Goal: Information Seeking & Learning: Find specific fact

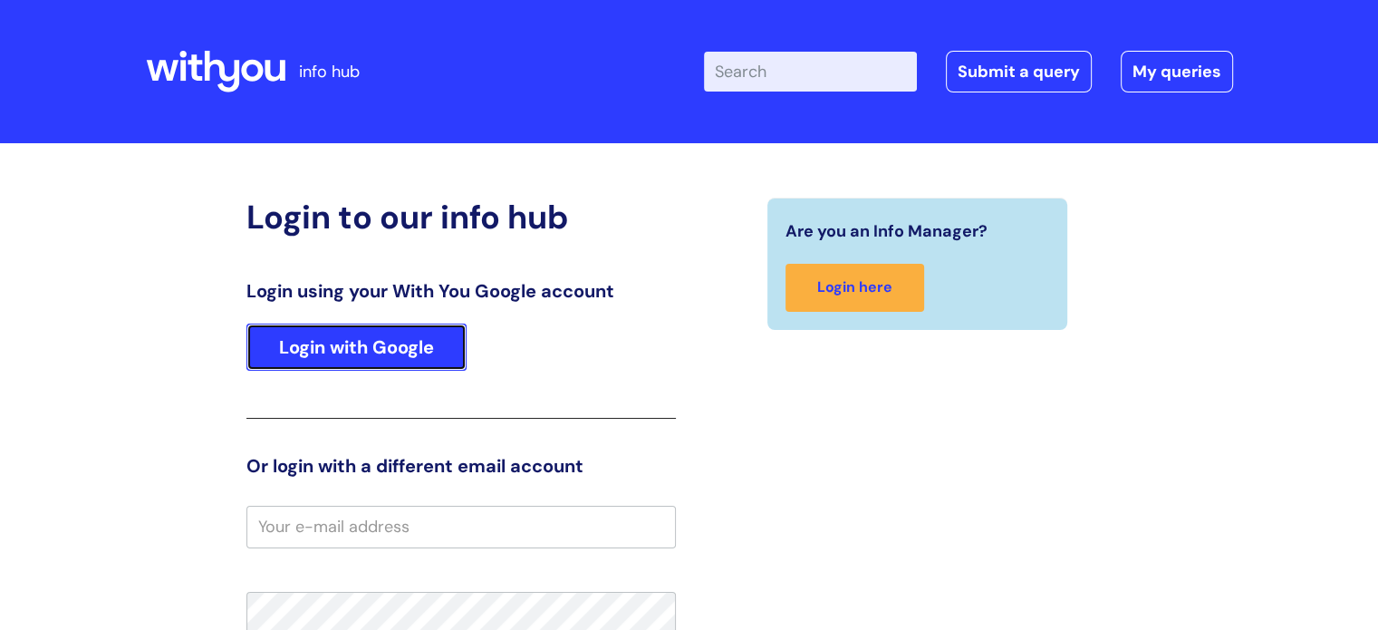
click at [390, 334] on link "Login with Google" at bounding box center [356, 346] width 220 height 47
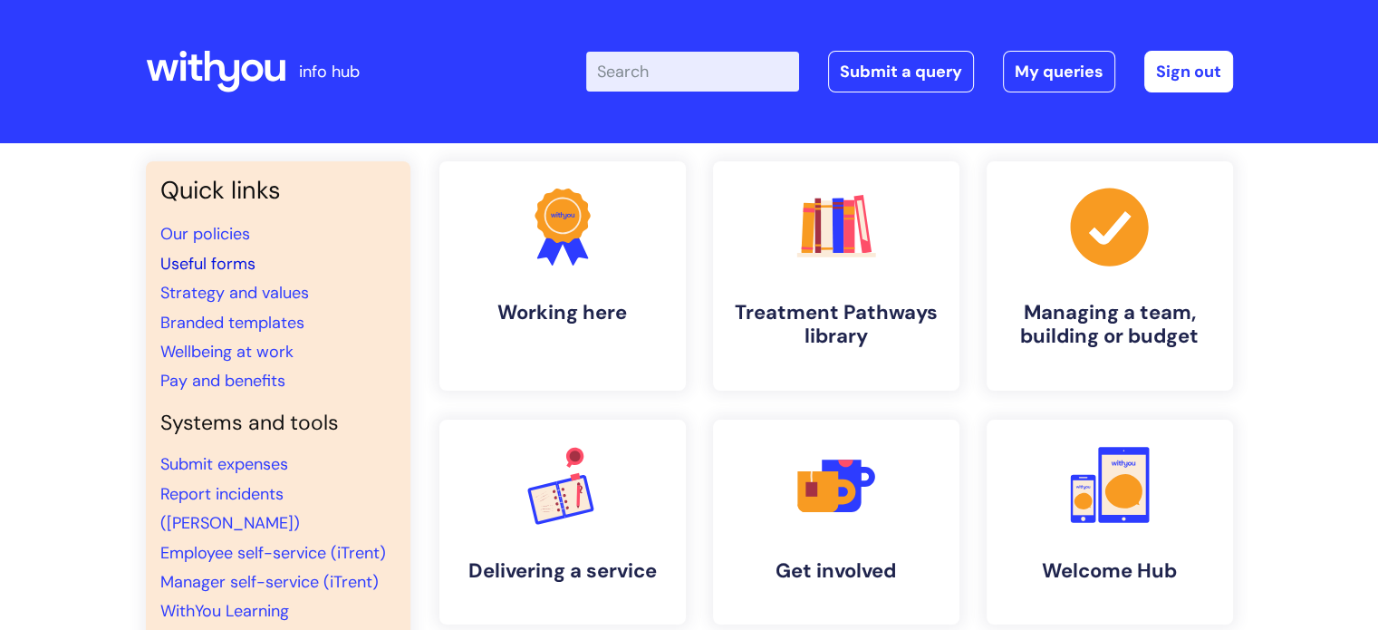
click at [217, 259] on link "Useful forms" at bounding box center [207, 264] width 95 height 22
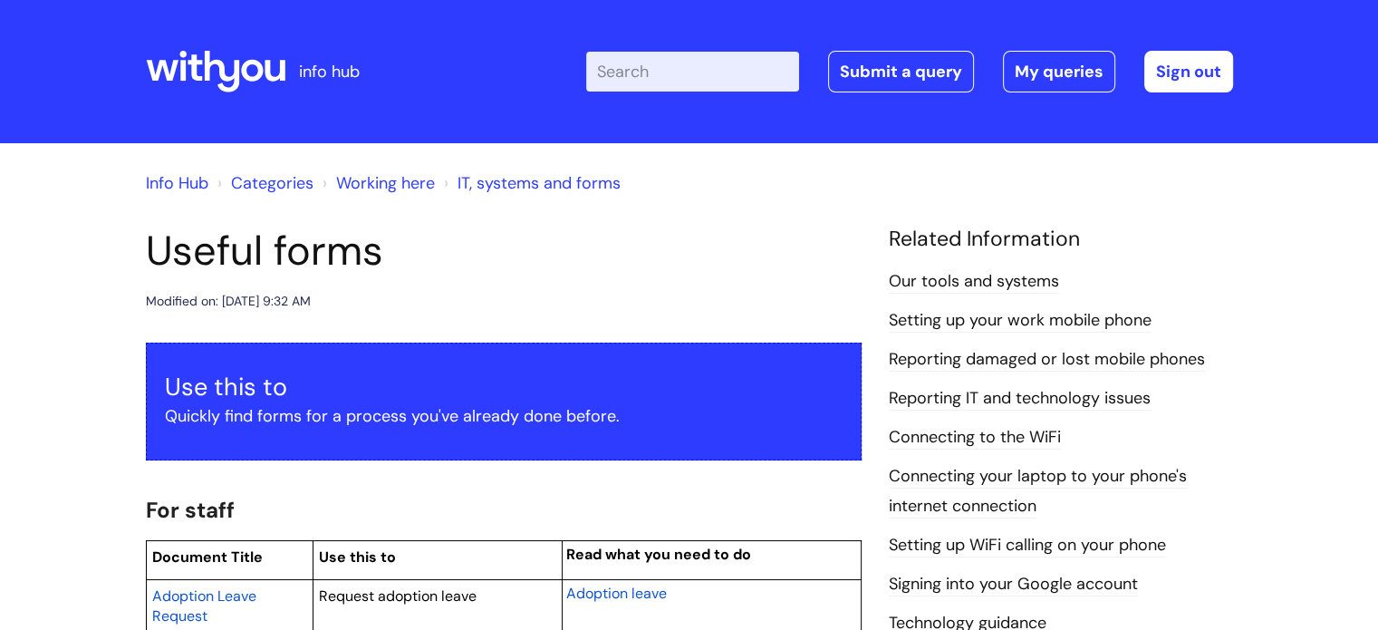
click at [683, 69] on input "Enter your search term here..." at bounding box center [692, 72] width 213 height 40
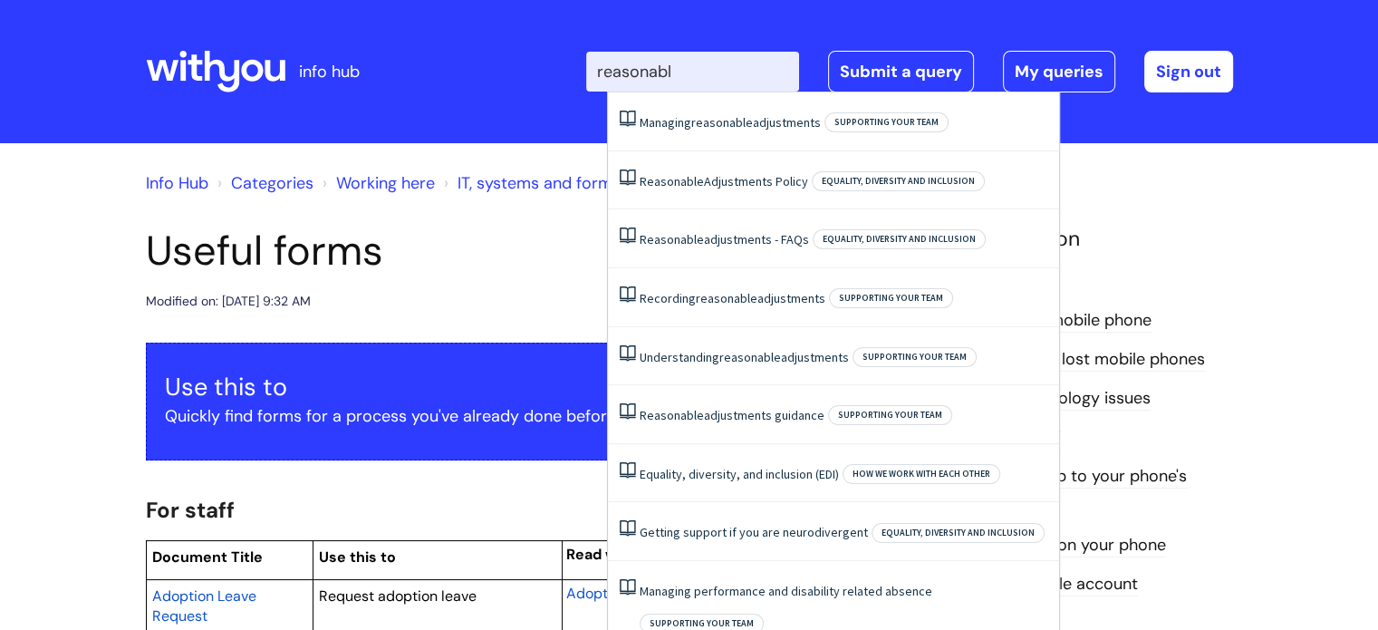
type input "reasonable"
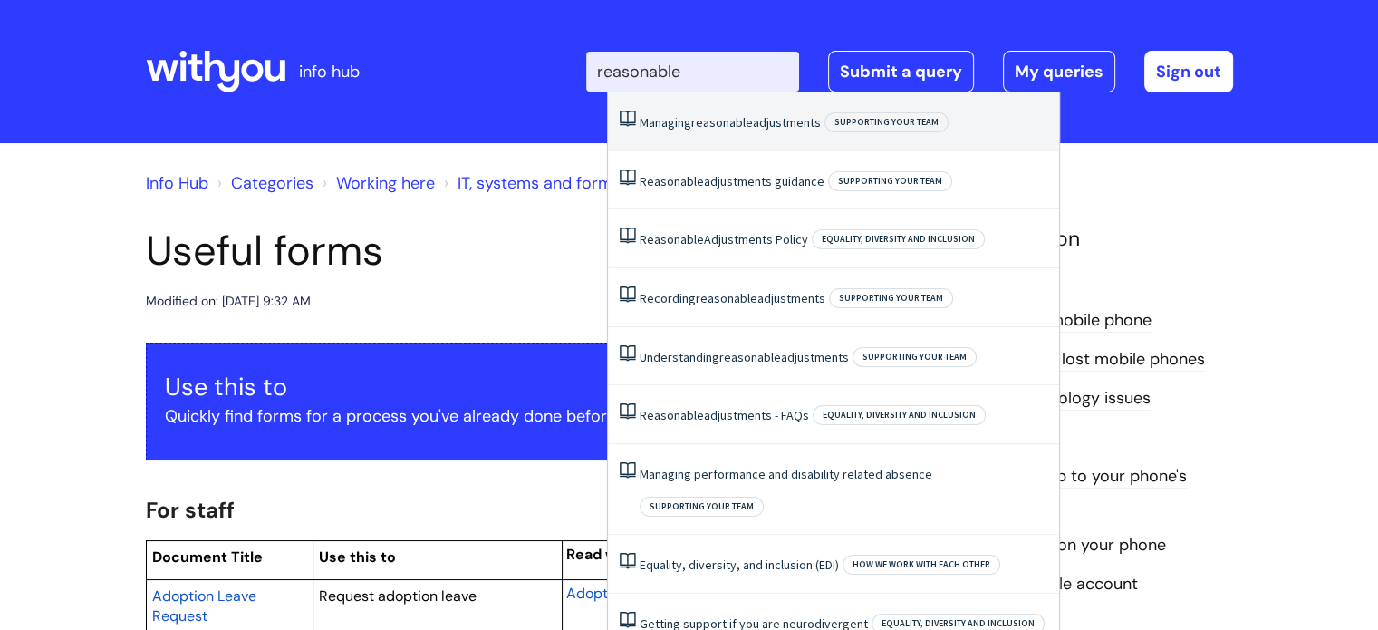
click at [708, 122] on span "reasonable" at bounding box center [722, 122] width 62 height 16
